Goal: Task Accomplishment & Management: Manage account settings

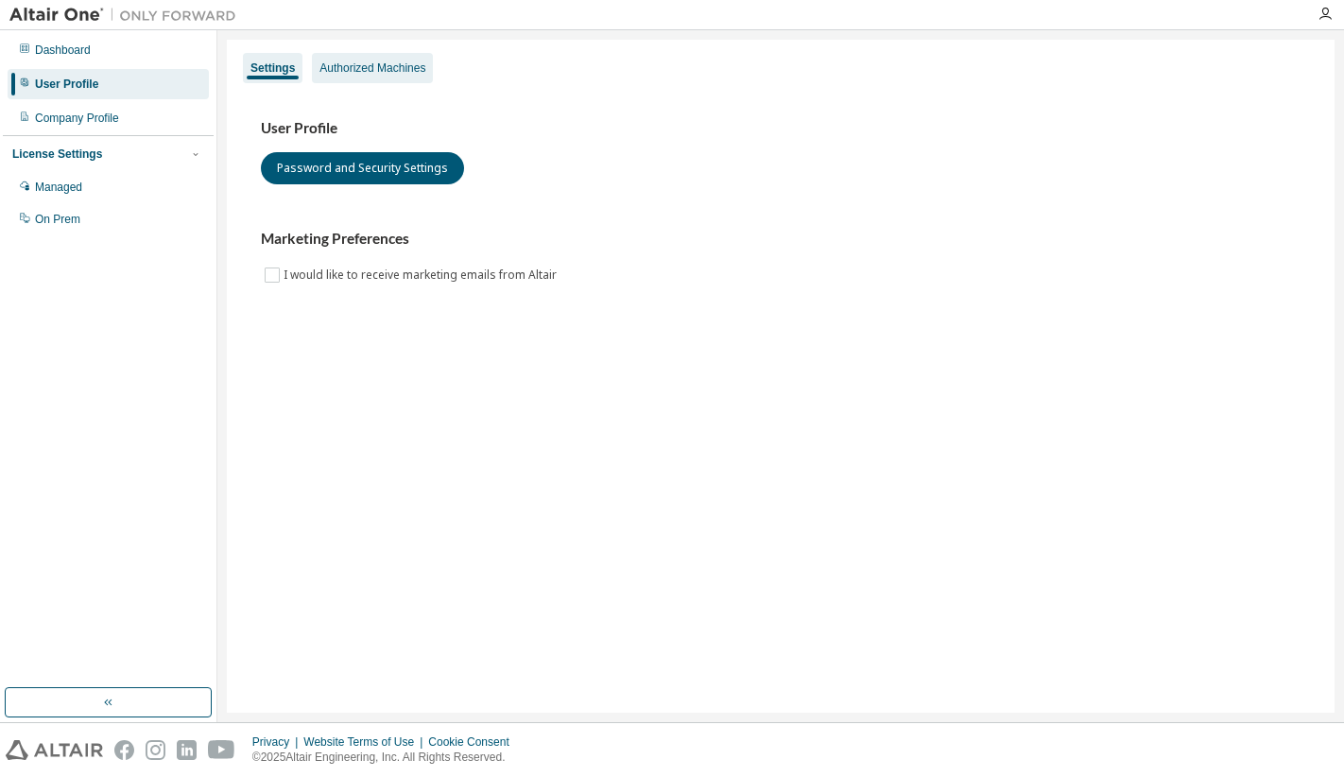
click at [390, 67] on div "Authorized Machines" at bounding box center [373, 68] width 106 height 15
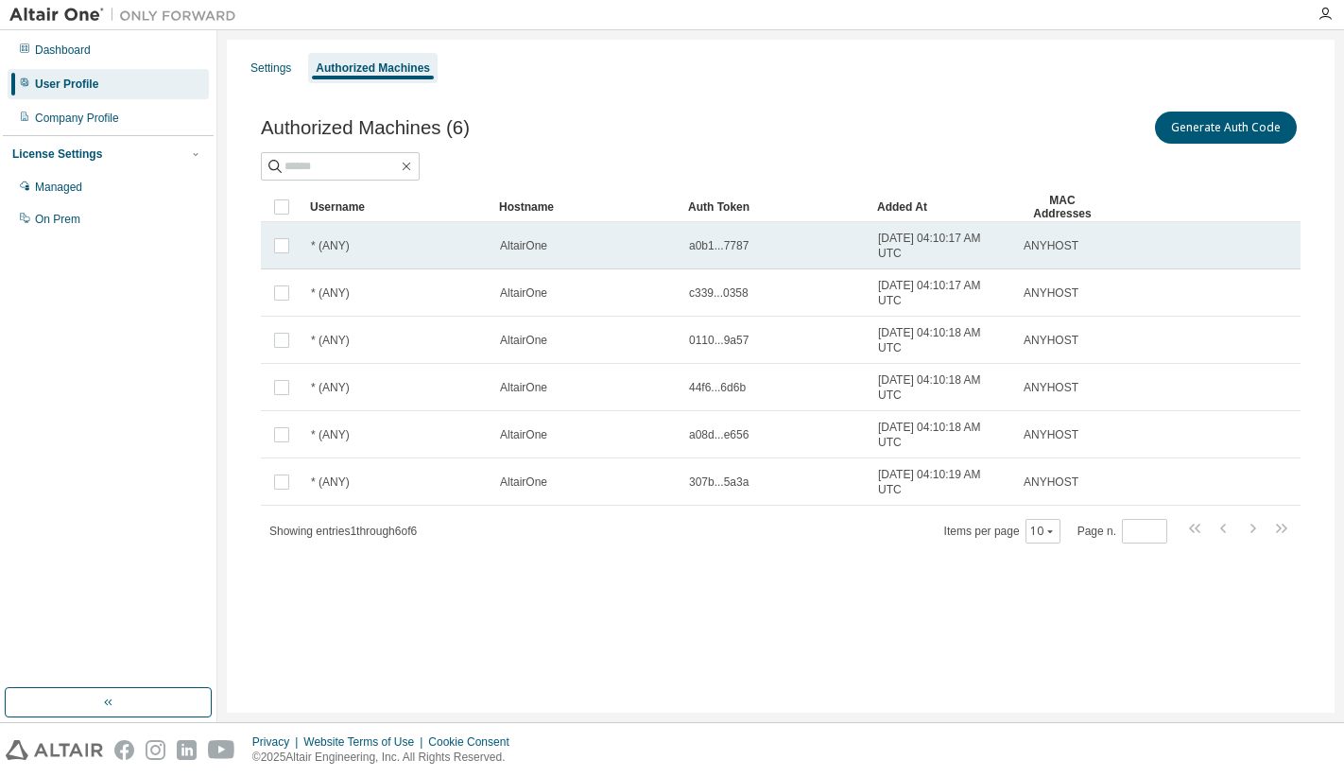
click at [1057, 230] on td "ANYHOST" at bounding box center [1062, 245] width 95 height 47
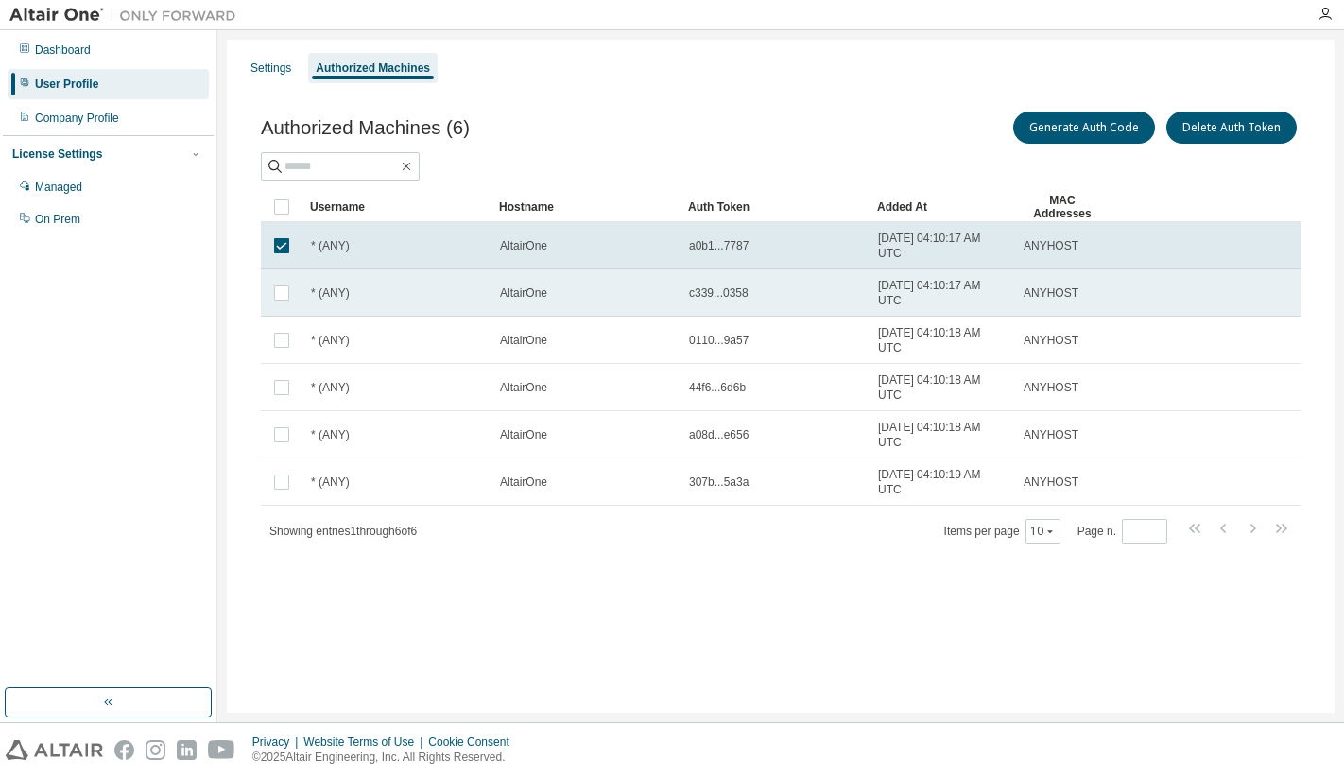
click at [1071, 281] on td "ANYHOST" at bounding box center [1062, 292] width 95 height 47
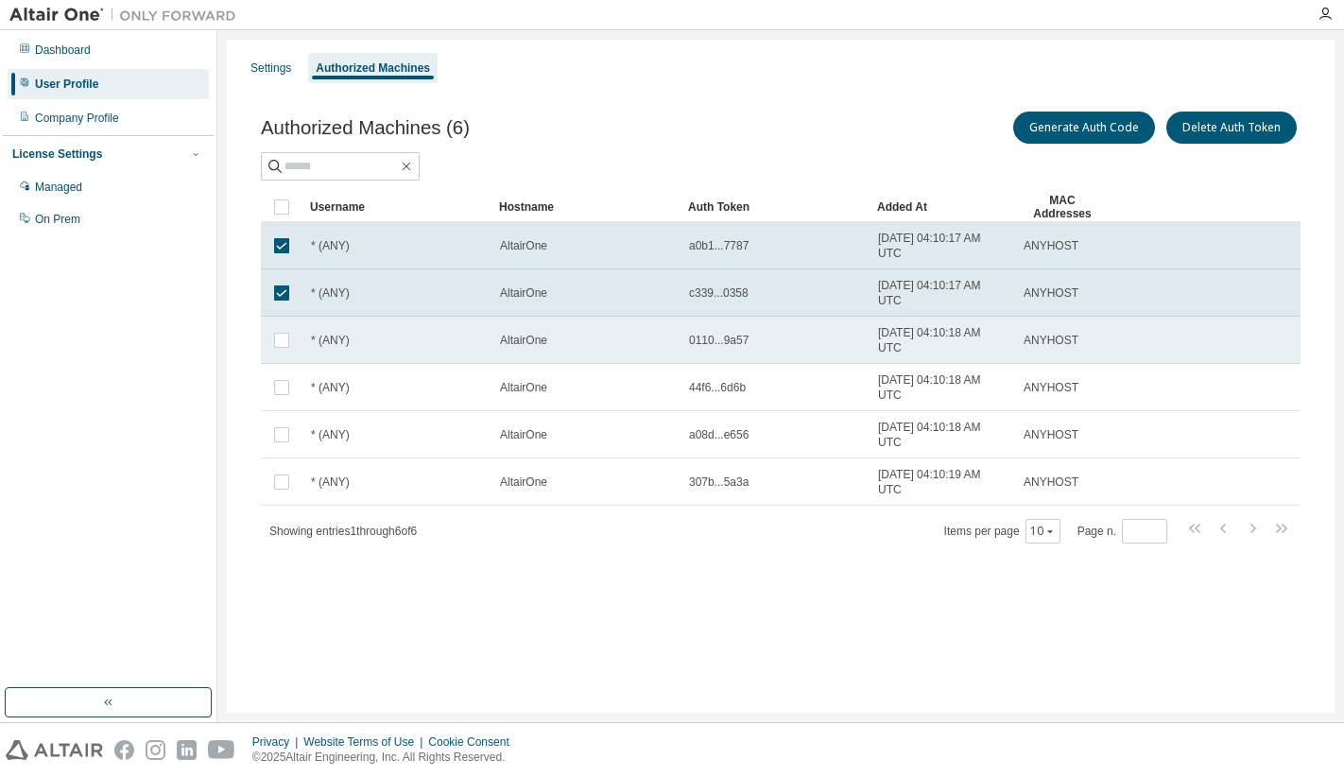
click at [1074, 340] on span "ANYHOST" at bounding box center [1051, 340] width 55 height 15
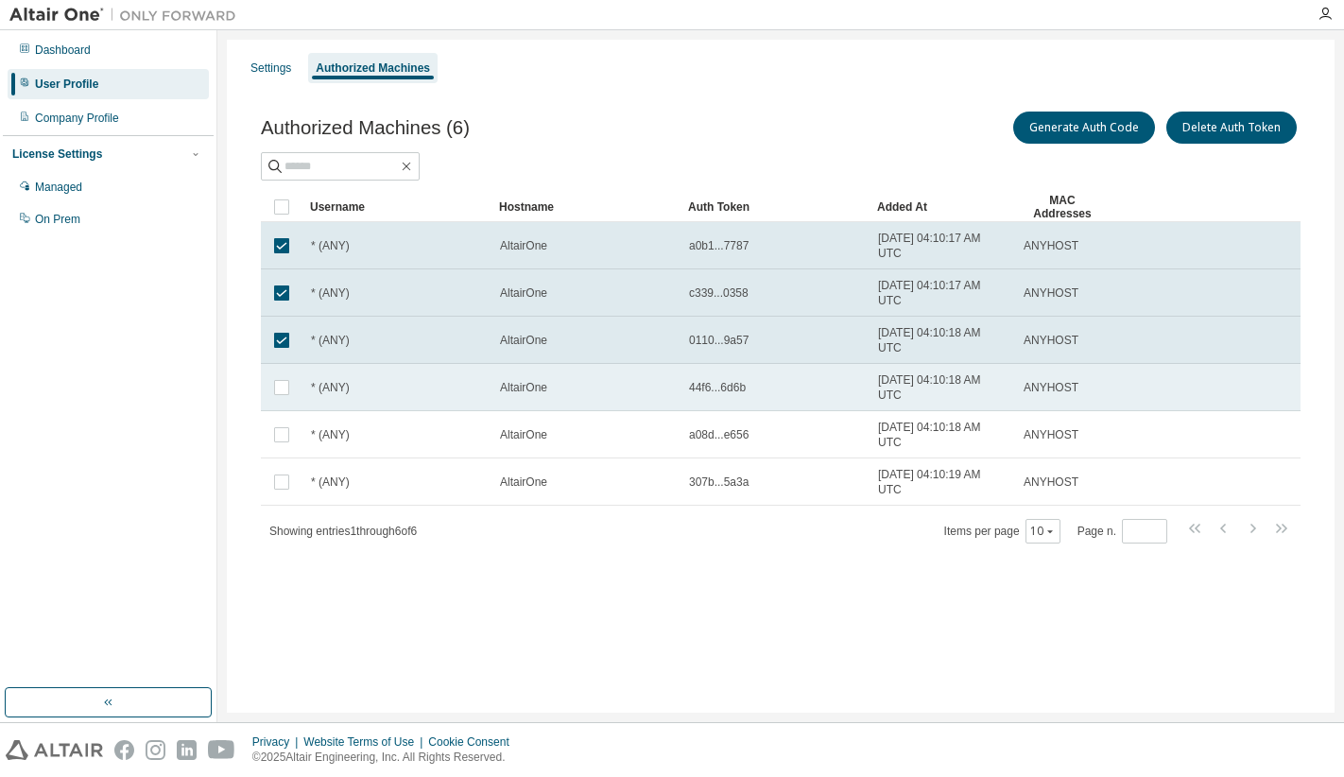
click at [1087, 408] on td "ANYHOST" at bounding box center [1062, 387] width 95 height 47
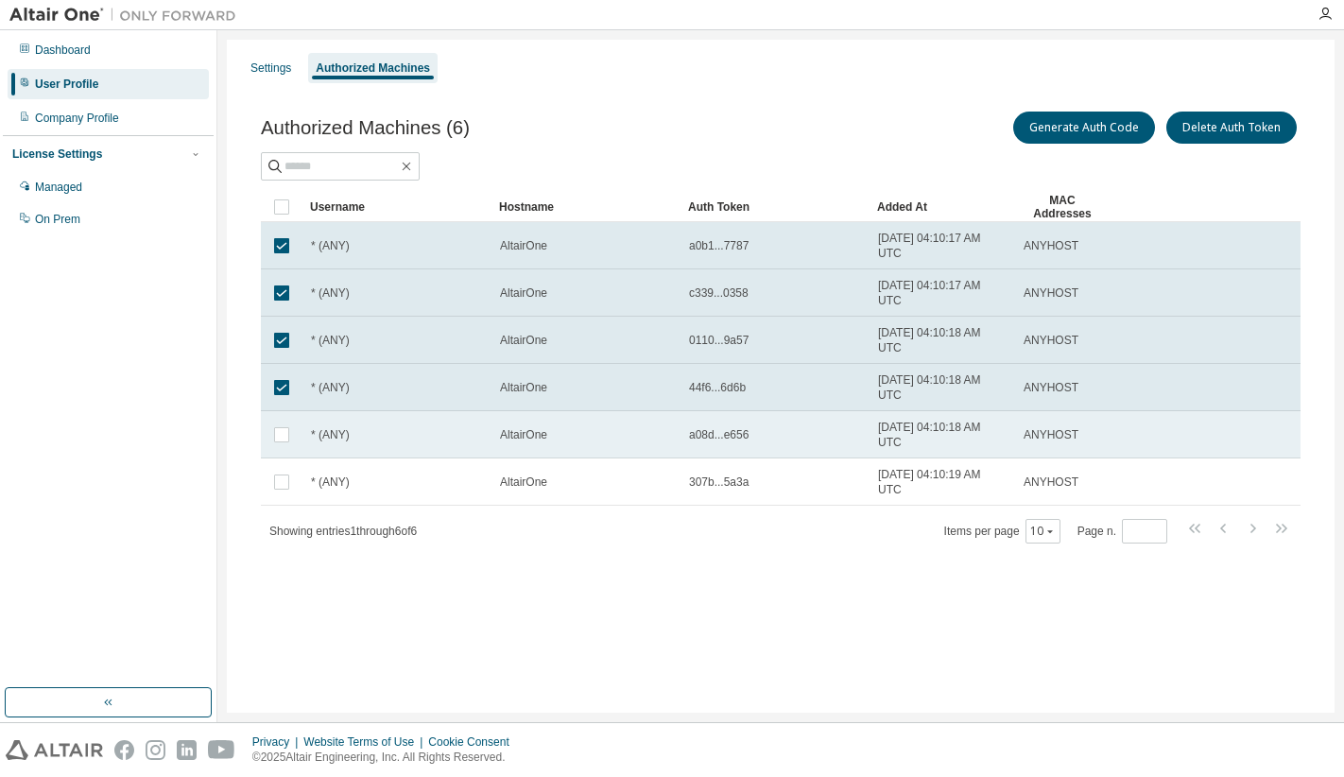
click at [1088, 438] on div "ANYHOST" at bounding box center [1063, 434] width 78 height 15
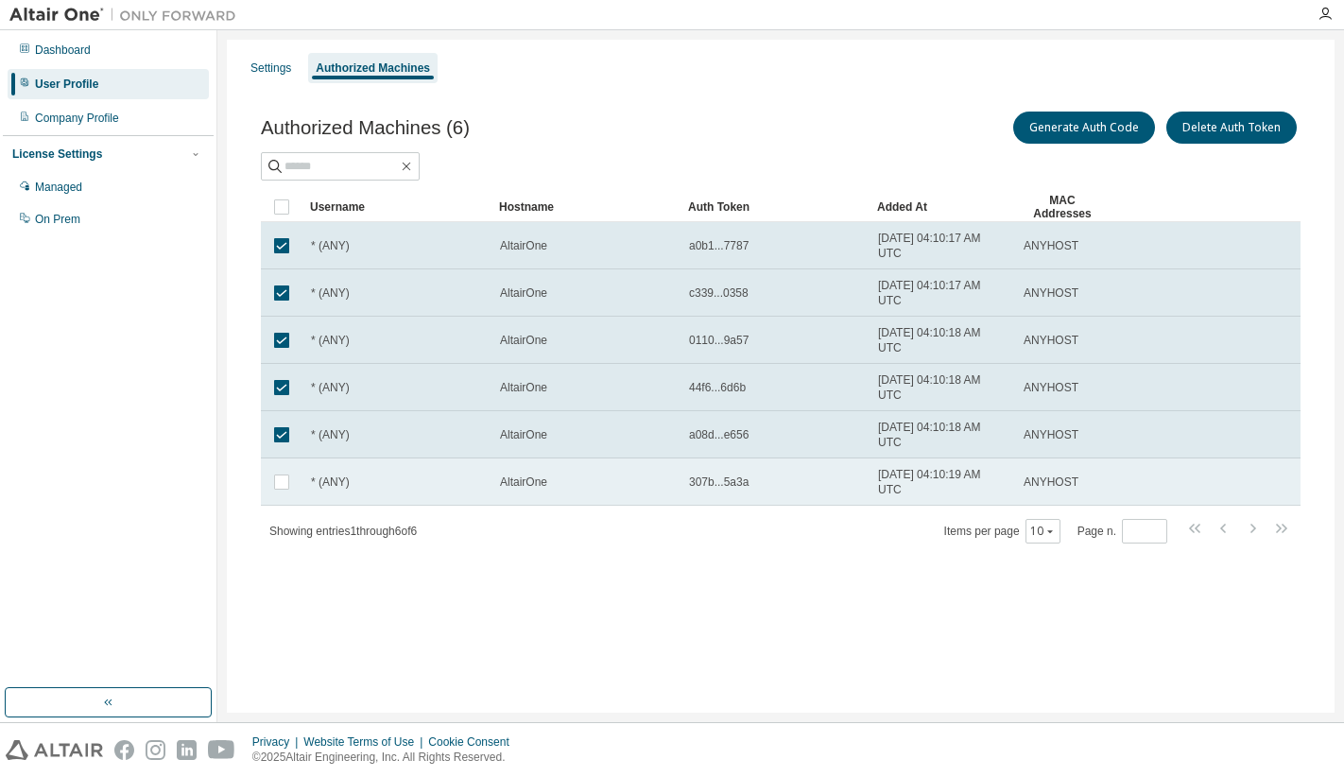
click at [1101, 467] on td "ANYHOST" at bounding box center [1062, 481] width 95 height 47
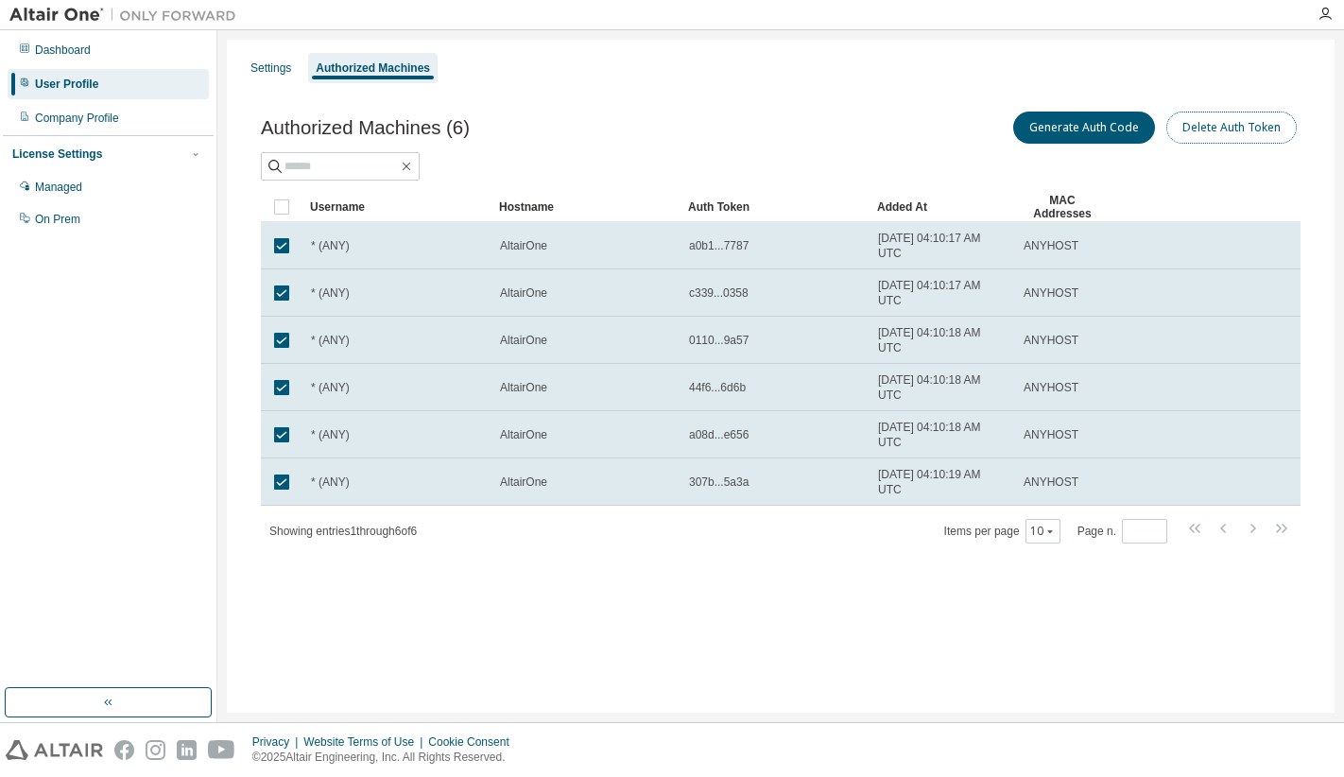
click at [1198, 137] on button "Delete Auth Token" at bounding box center [1232, 128] width 130 height 32
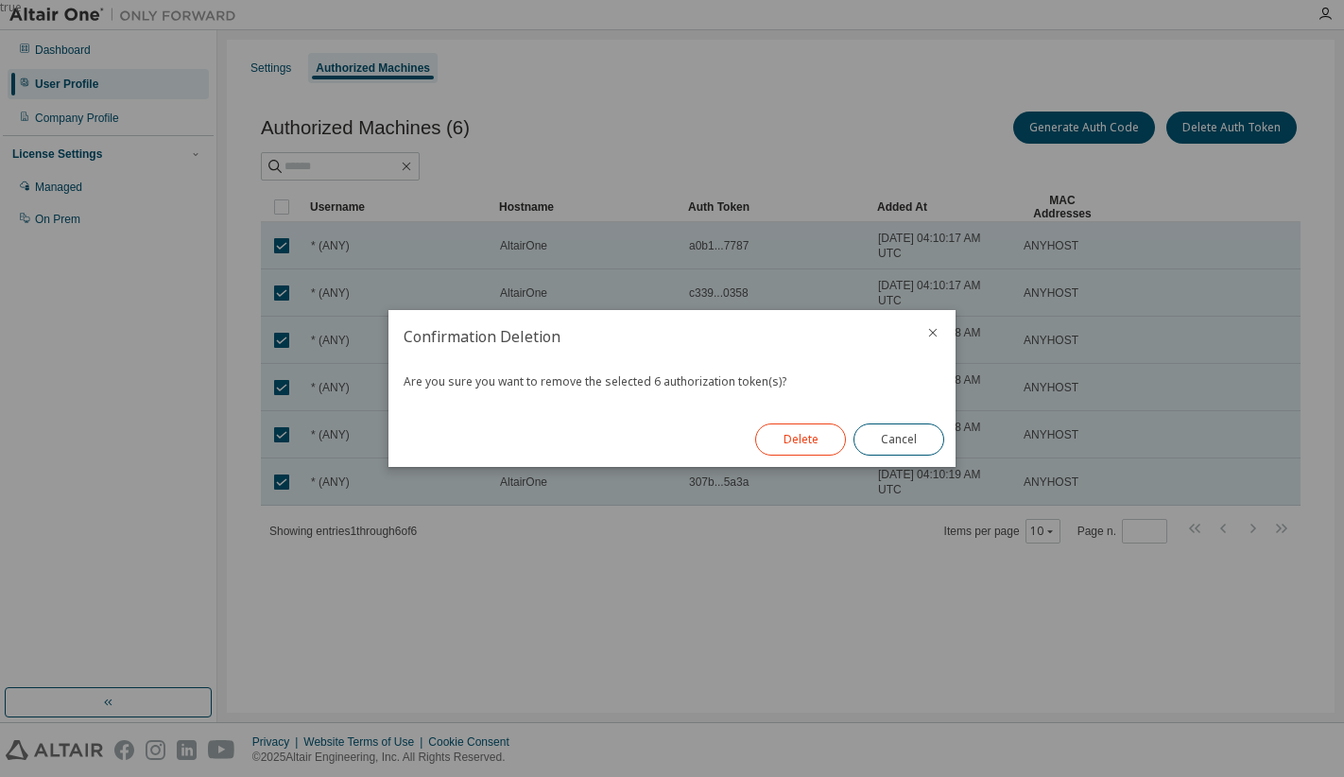
click at [825, 445] on button "Delete" at bounding box center [800, 440] width 91 height 32
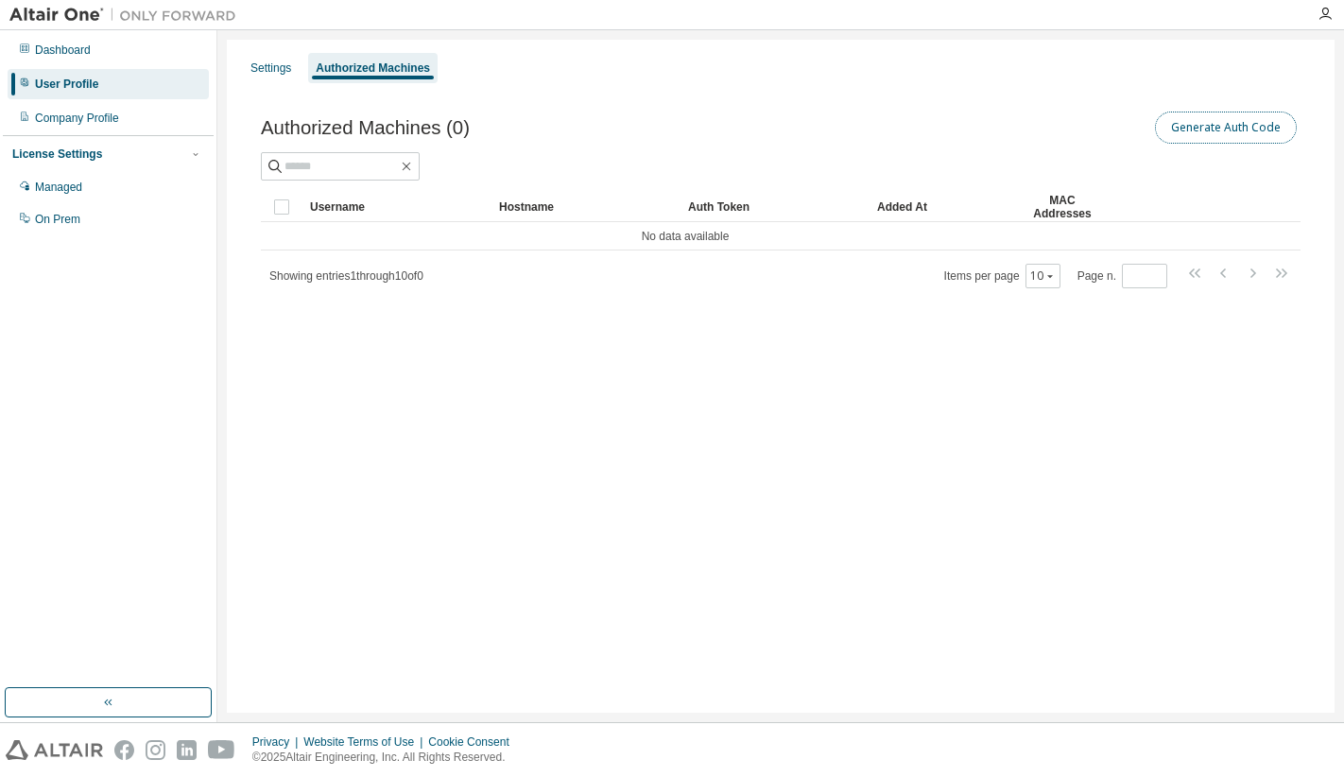
click at [1204, 123] on button "Generate Auth Code" at bounding box center [1226, 128] width 142 height 32
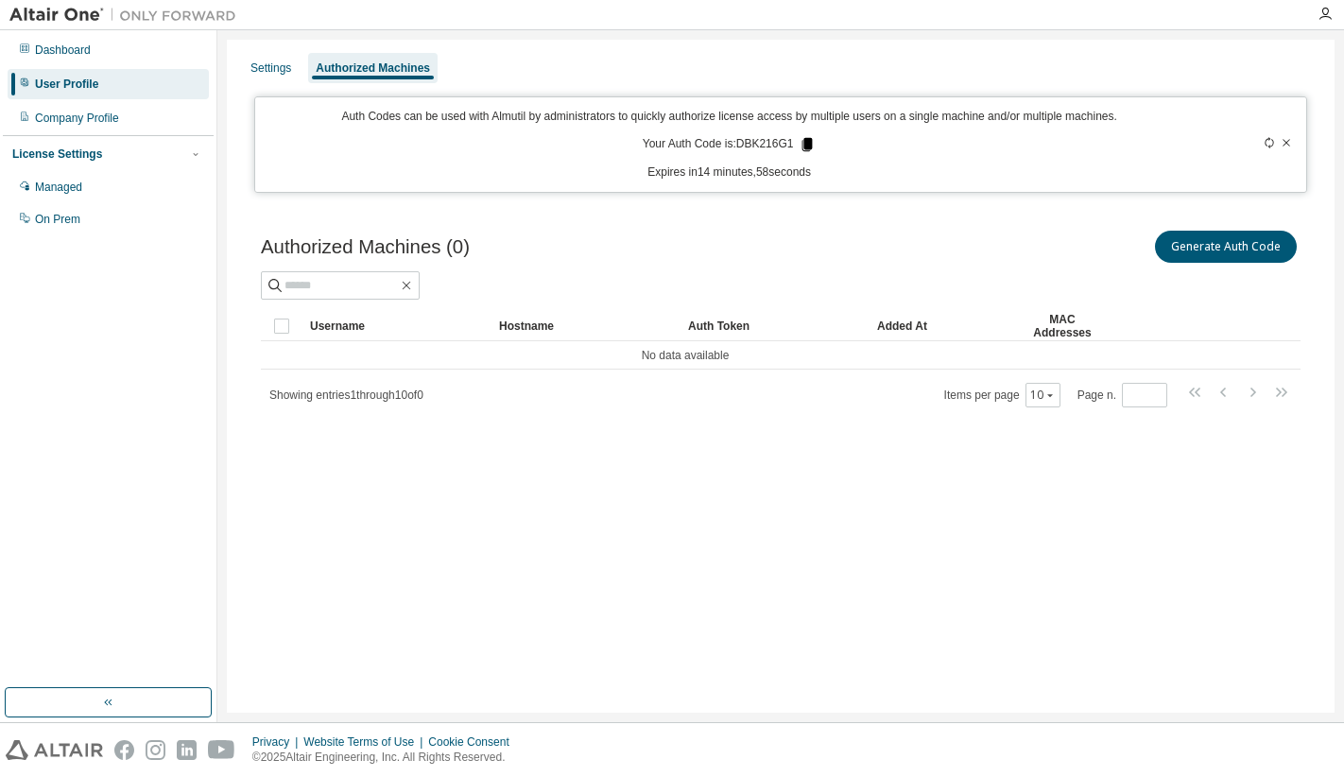
click at [809, 145] on icon at bounding box center [808, 144] width 10 height 13
